Goal: Task Accomplishment & Management: Manage account settings

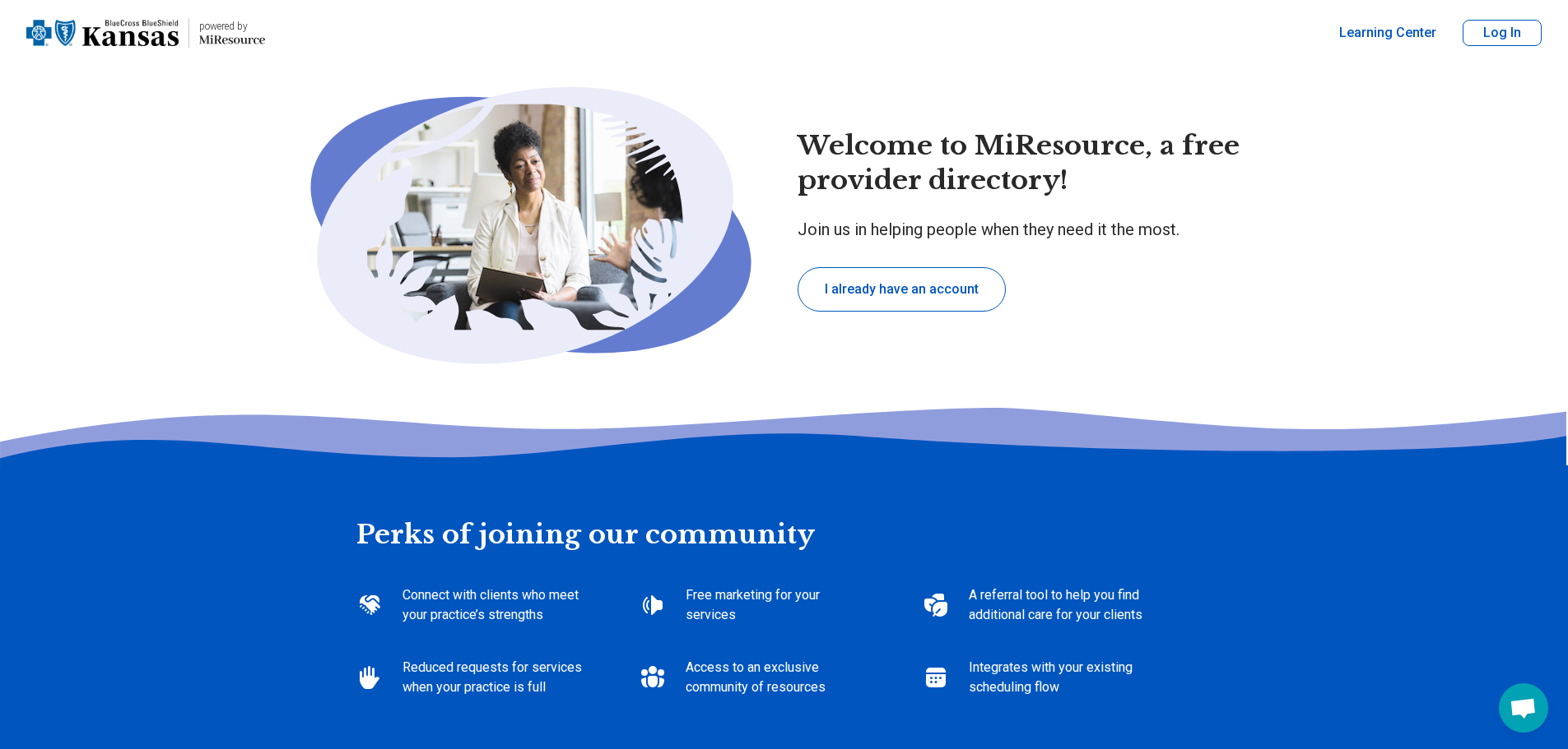
click at [881, 281] on button "I already have an account" at bounding box center [900, 289] width 208 height 45
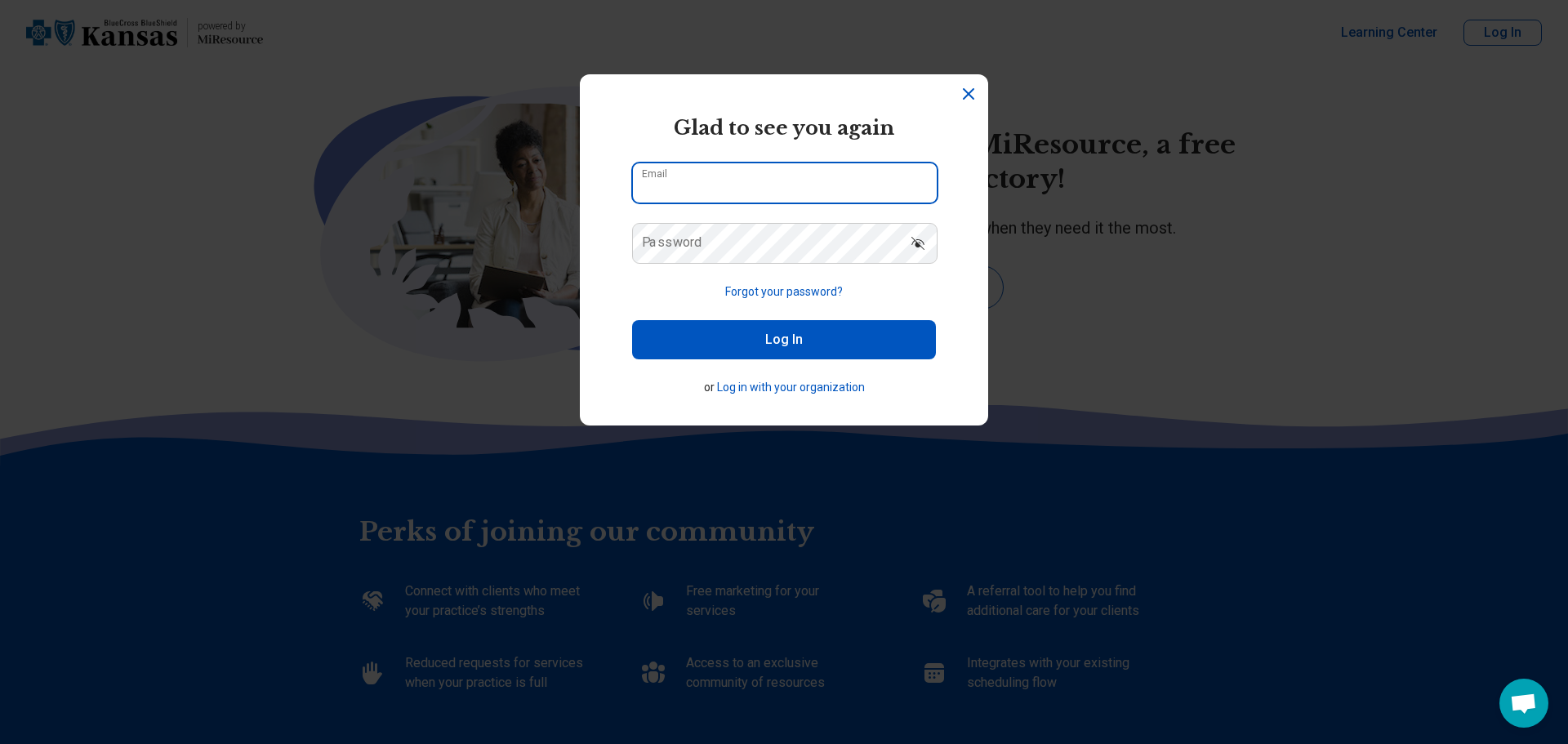
type input "**********"
click at [735, 347] on button "Log In" at bounding box center [784, 340] width 304 height 40
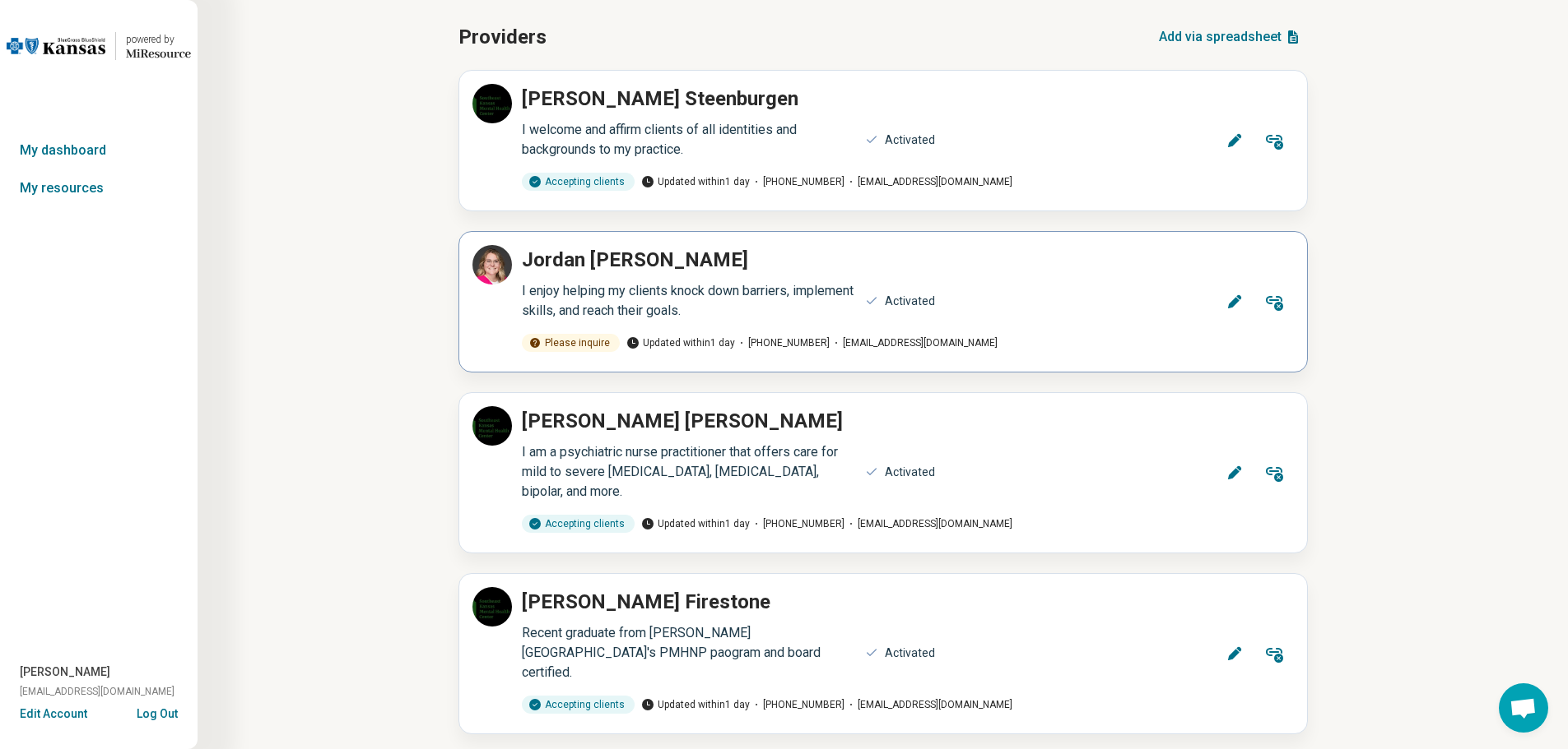
scroll to position [247, 0]
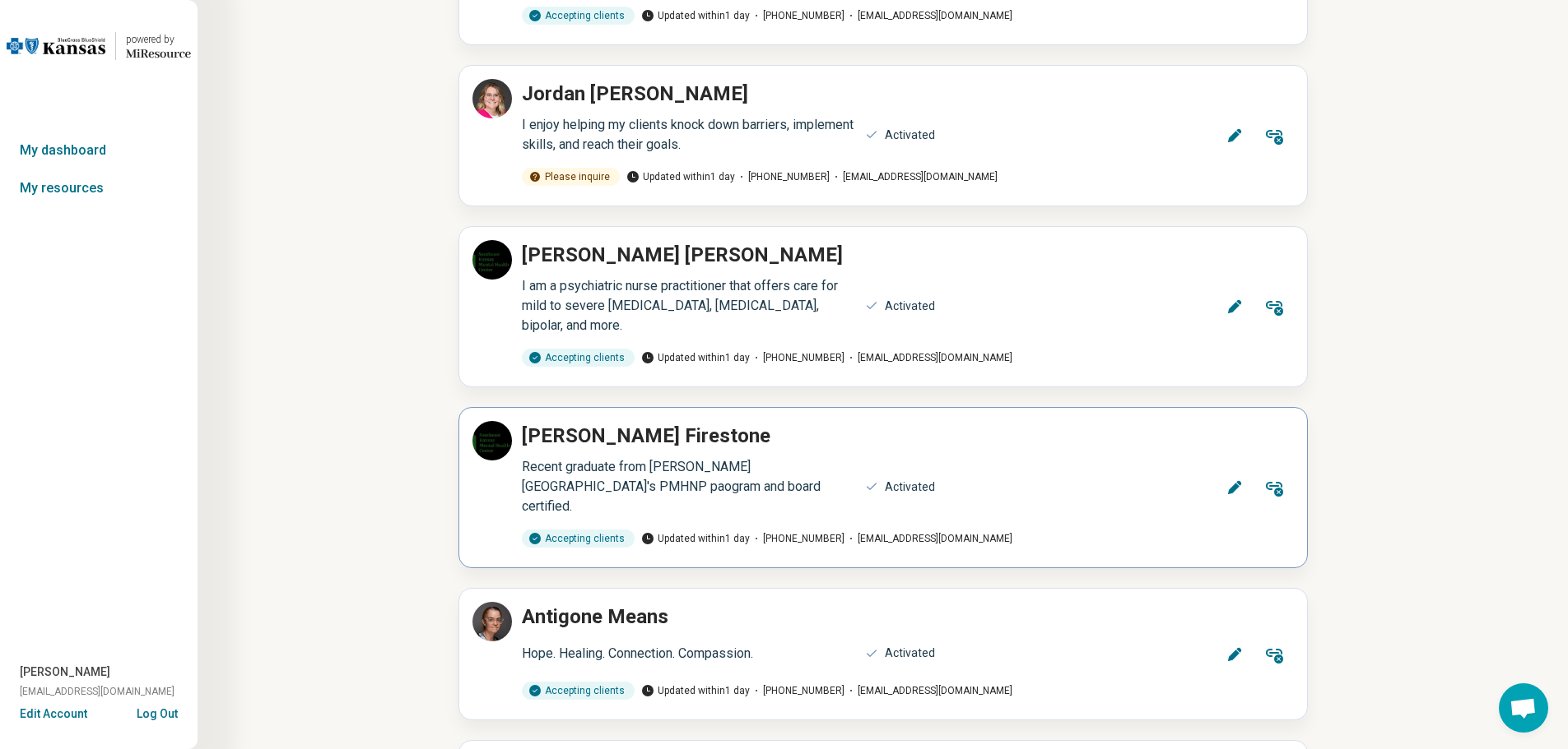
click at [1228, 479] on icon at bounding box center [1234, 487] width 17 height 17
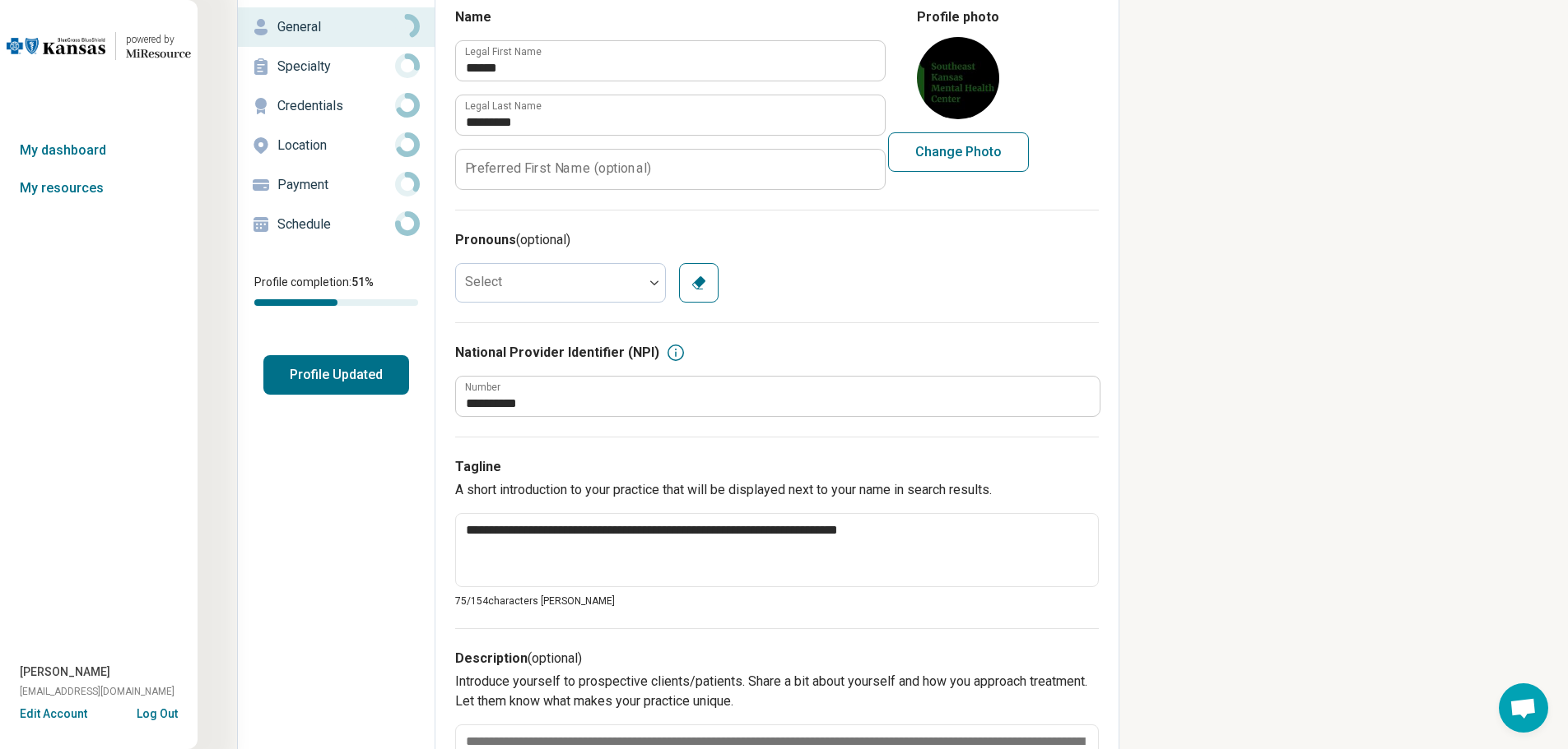
scroll to position [90, 0]
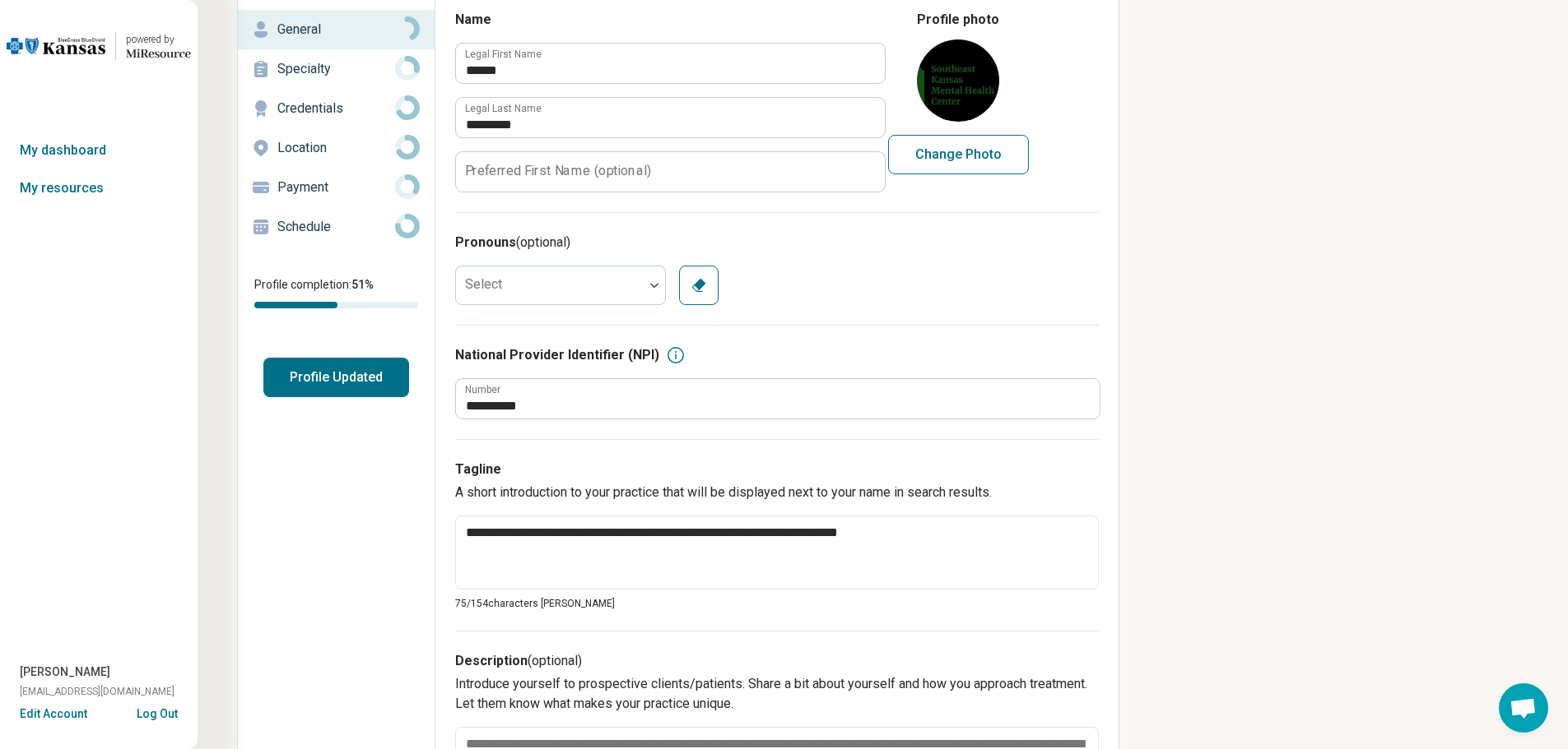
click at [317, 74] on p "Specialty" at bounding box center [336, 70] width 117 height 20
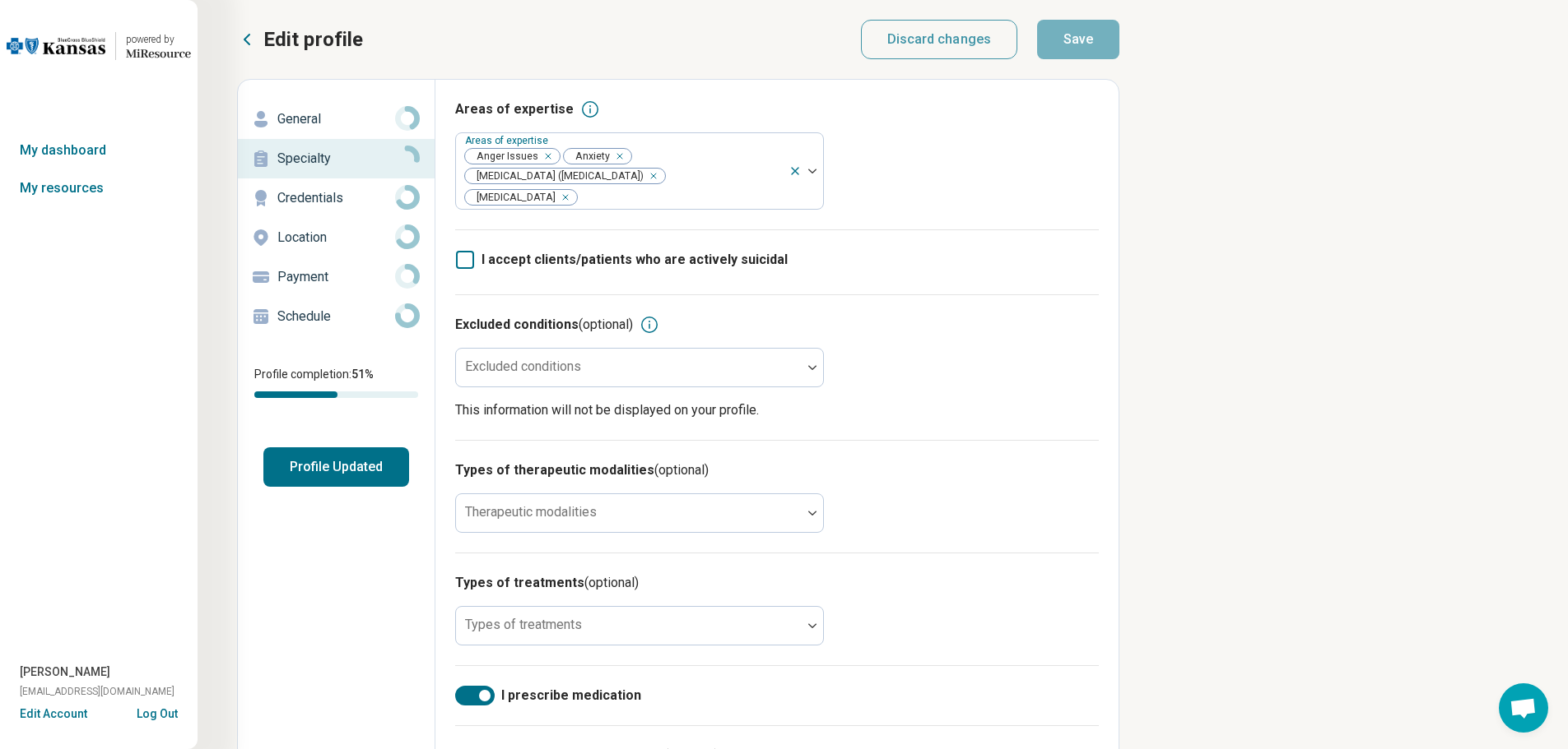
click at [294, 198] on p "Credentials" at bounding box center [336, 198] width 117 height 20
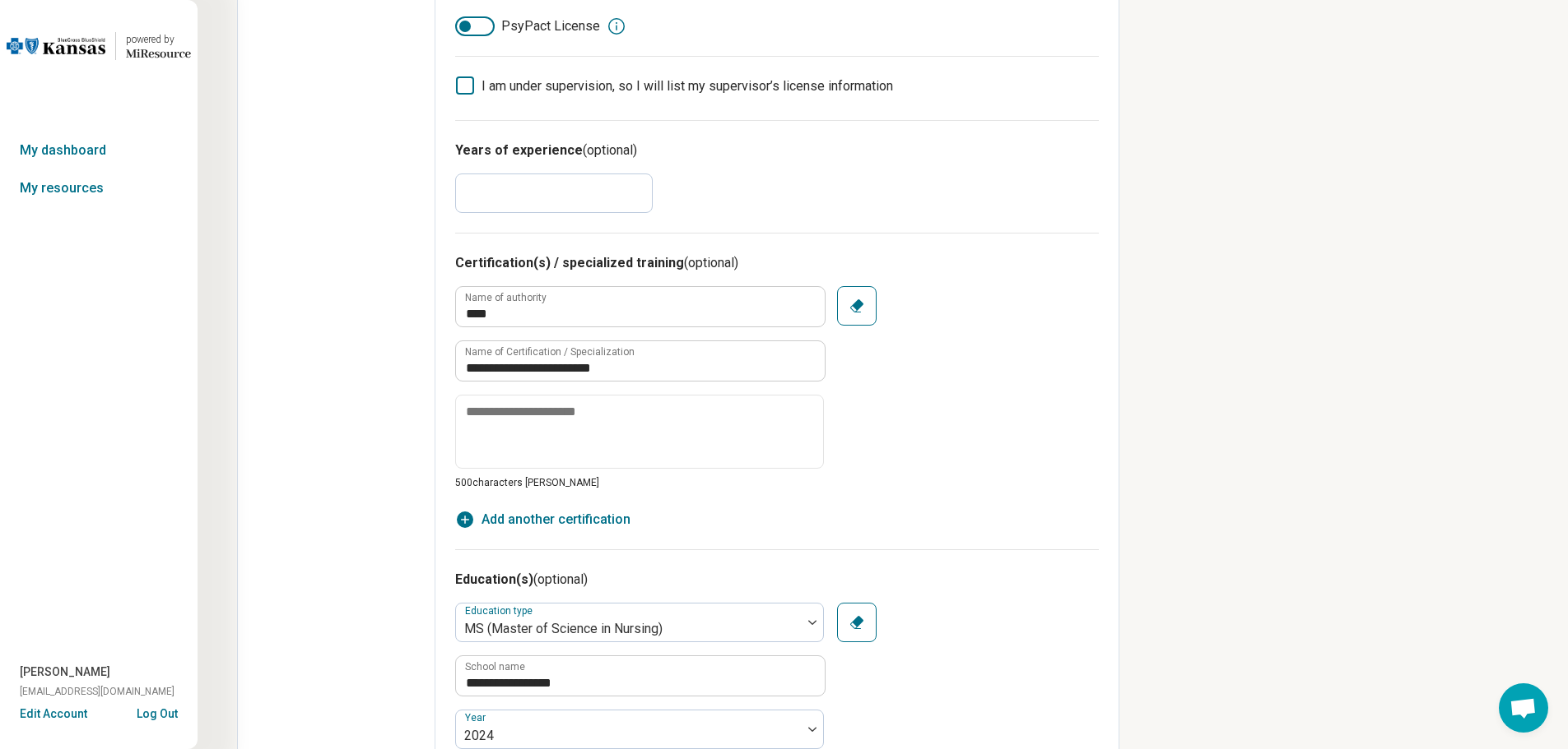
scroll to position [576, 0]
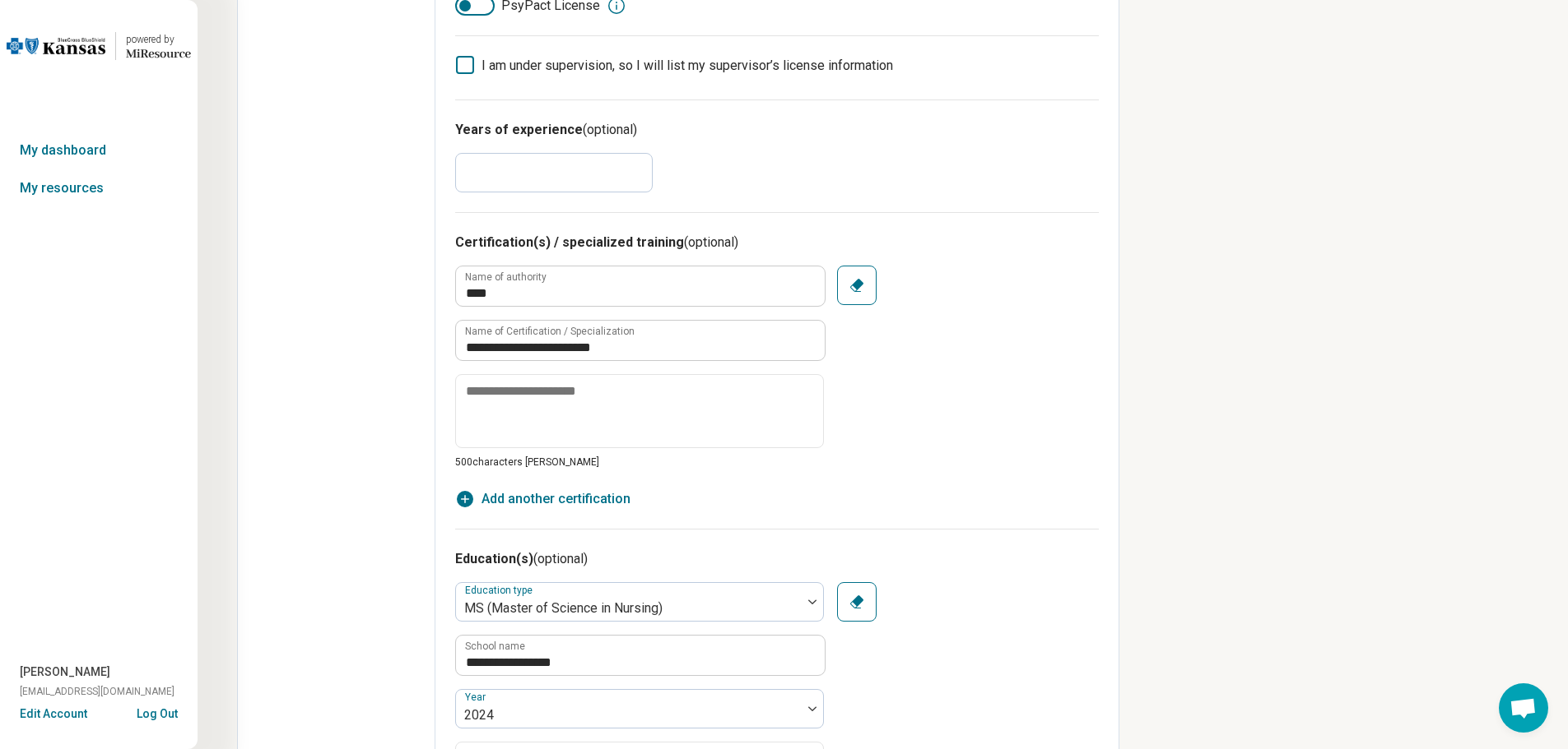
drag, startPoint x: 510, startPoint y: 164, endPoint x: 383, endPoint y: 167, distance: 127.0
click at [383, 167] on div "**********" at bounding box center [678, 449] width 882 height 1892
type textarea "*"
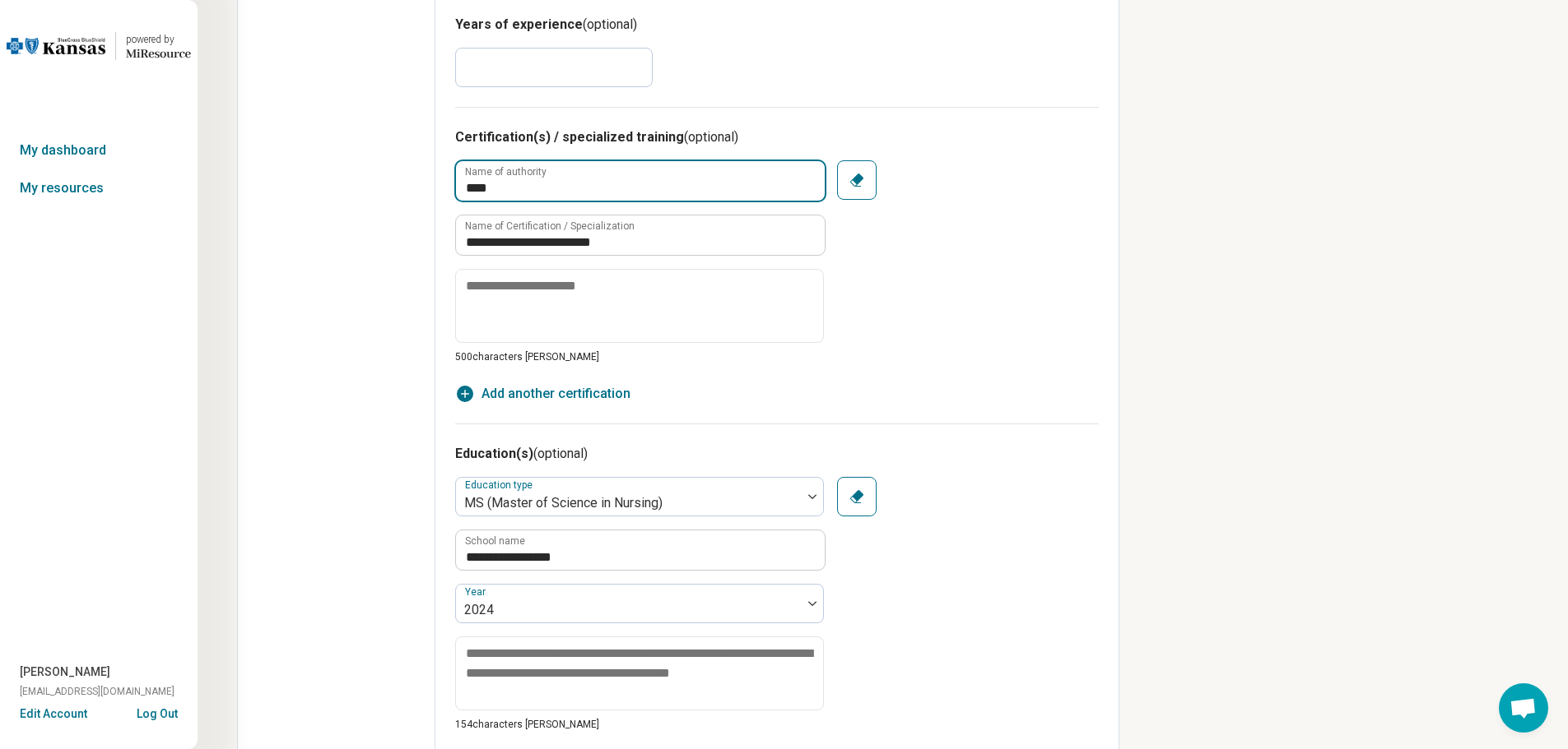
scroll to position [658, 0]
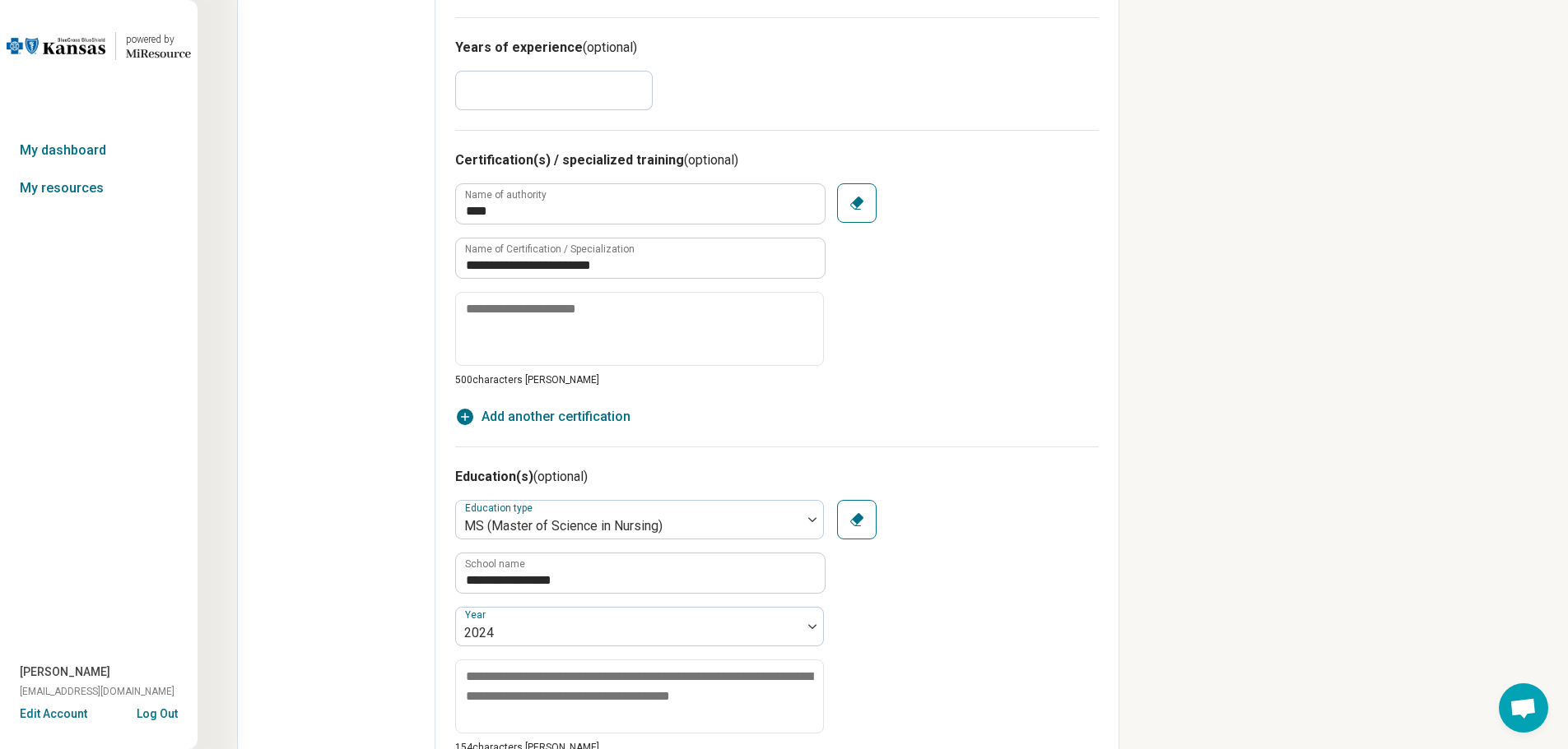
drag, startPoint x: 503, startPoint y: 92, endPoint x: 385, endPoint y: 89, distance: 118.0
click at [385, 89] on div "**********" at bounding box center [678, 367] width 882 height 1892
type input "*"
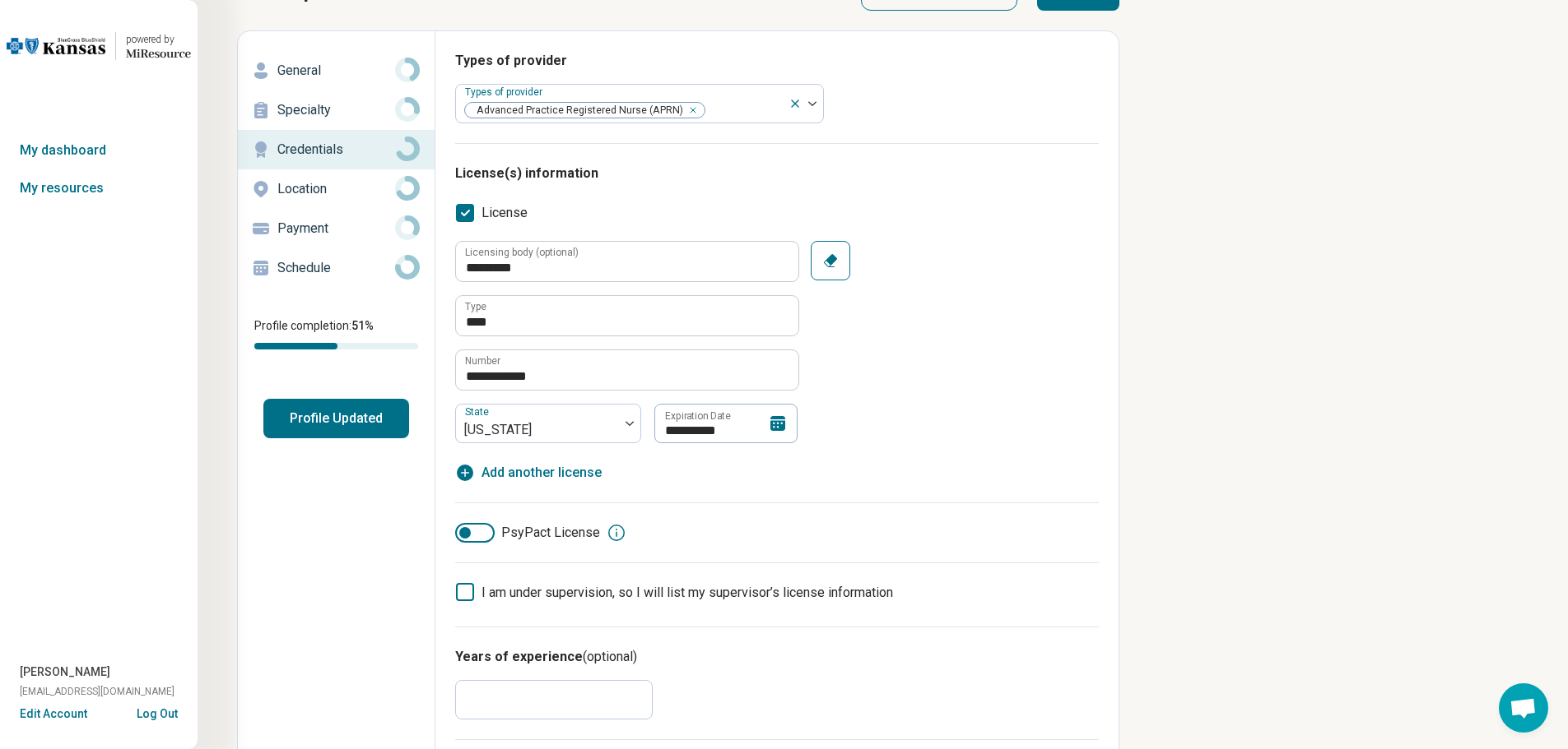
scroll to position [0, 0]
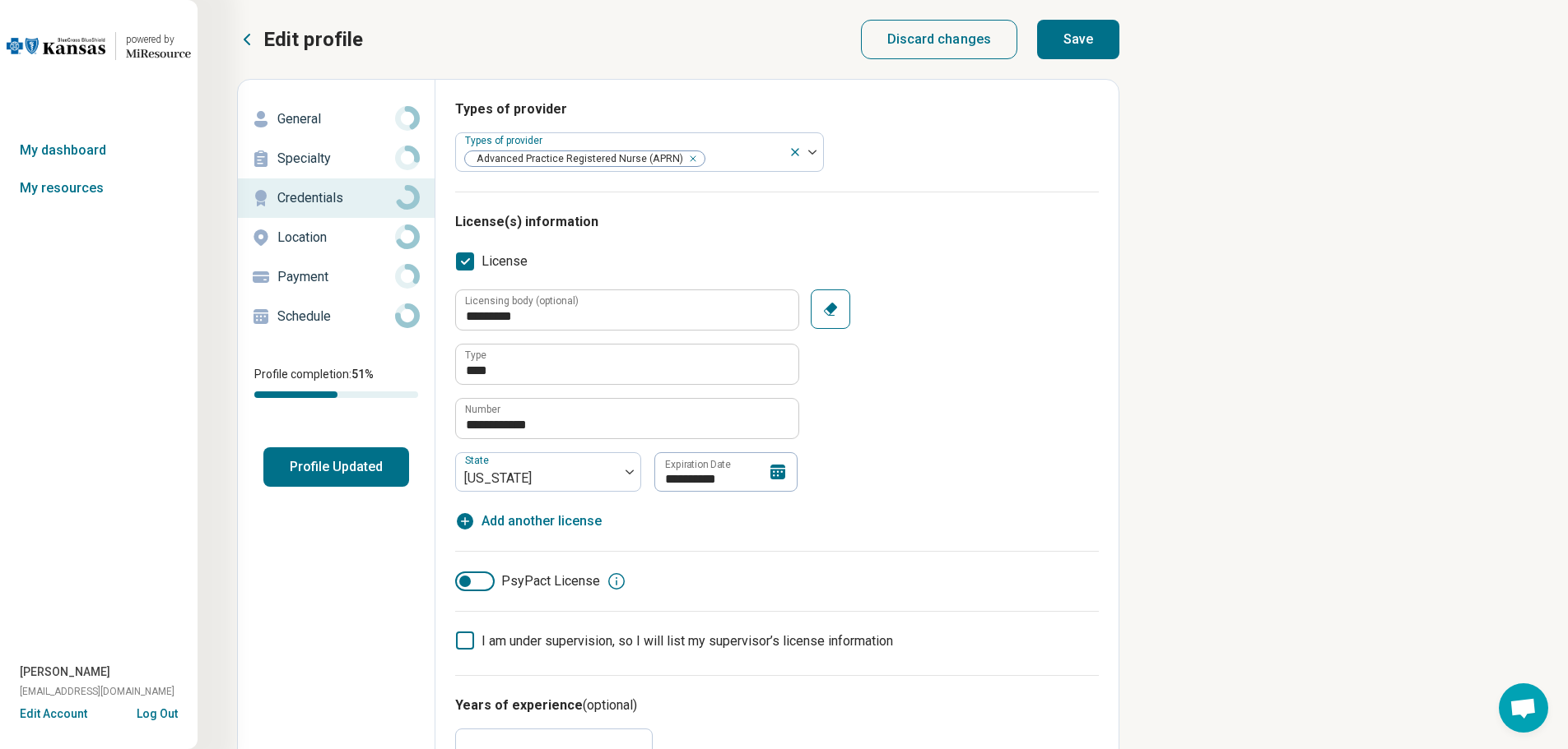
click at [1078, 36] on button "Save" at bounding box center [1078, 40] width 83 height 40
type textarea "*"
click at [291, 248] on div "Location" at bounding box center [335, 238] width 170 height 26
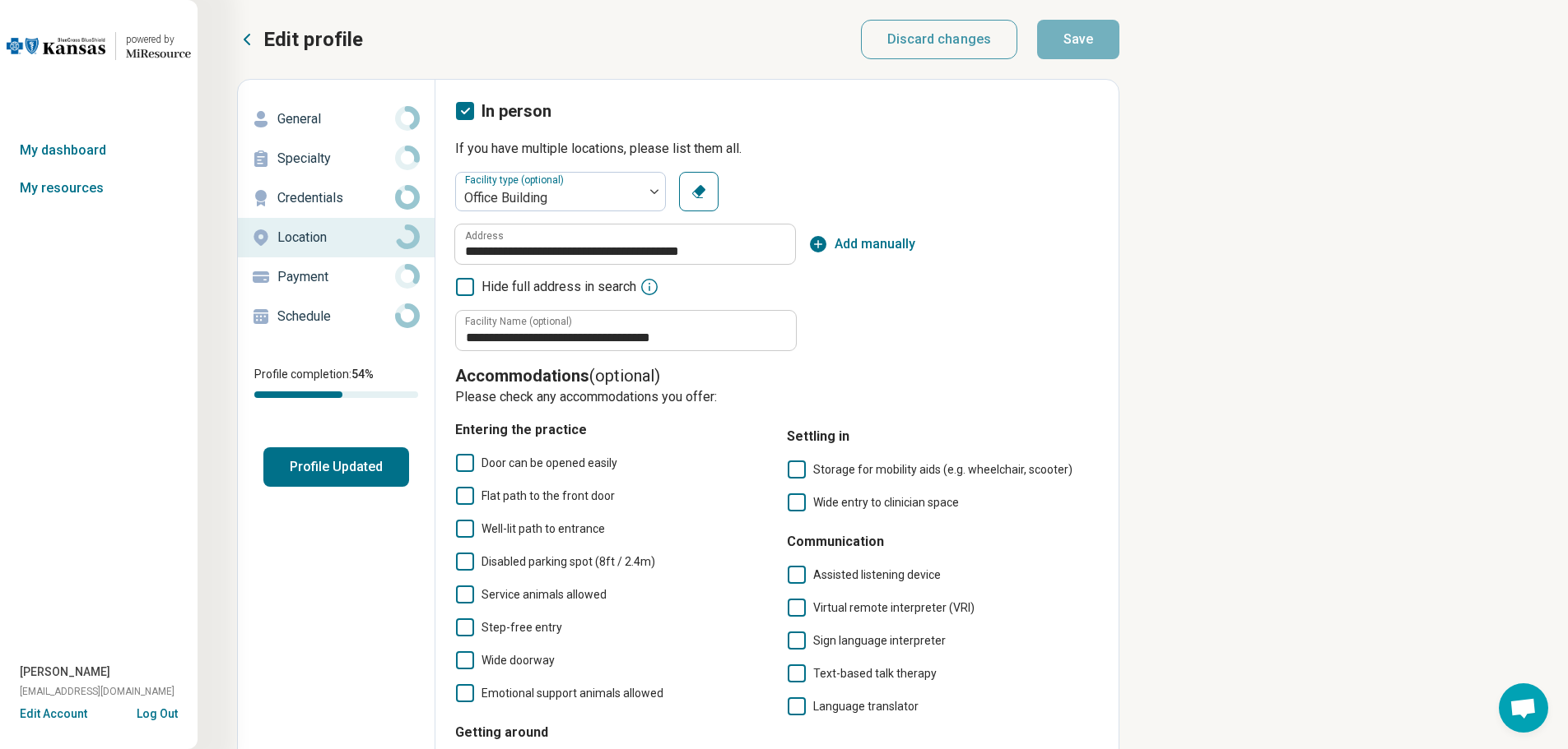
drag, startPoint x: 874, startPoint y: 251, endPoint x: 859, endPoint y: 251, distance: 15.0
click at [874, 251] on span "Add manually" at bounding box center [875, 245] width 81 height 20
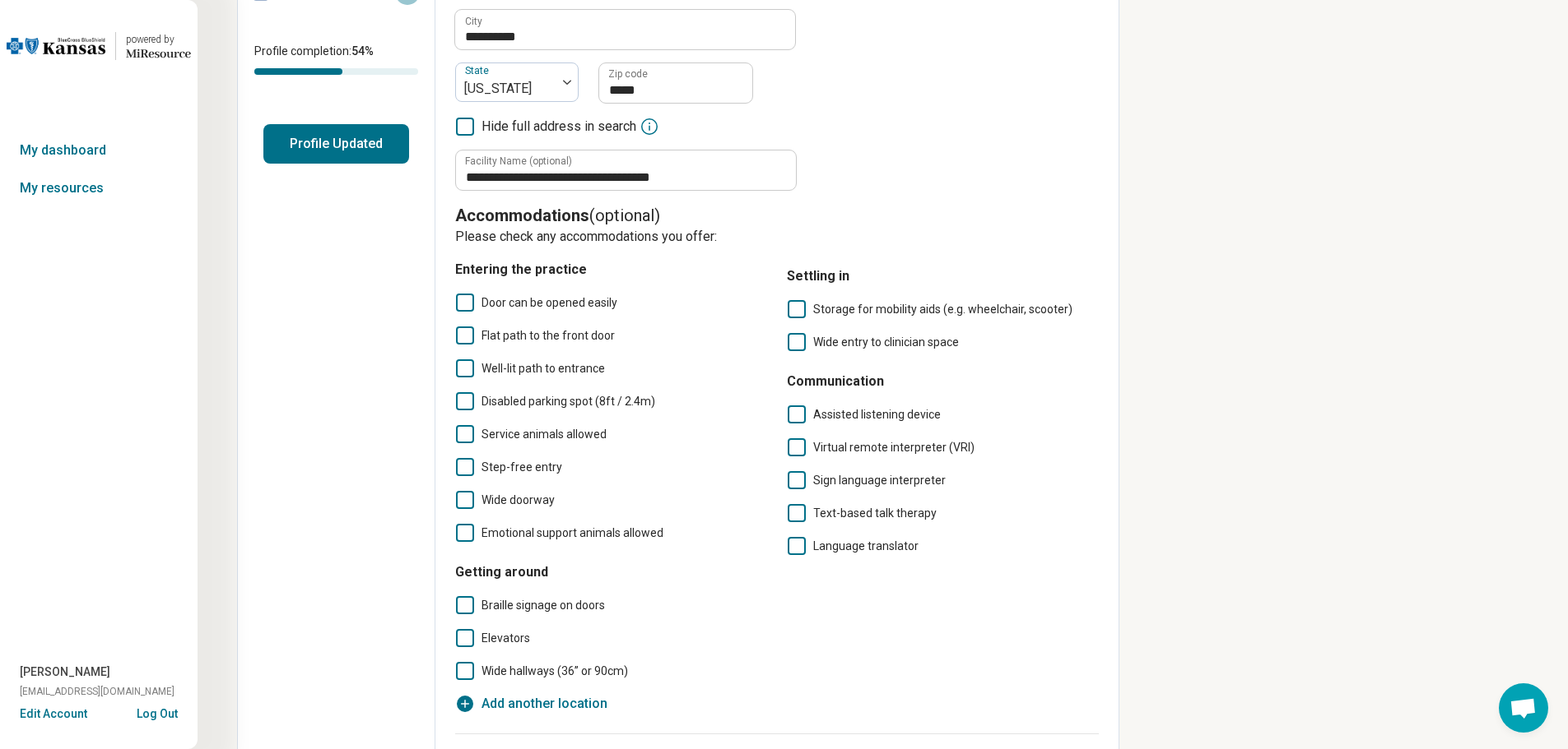
scroll to position [329, 0]
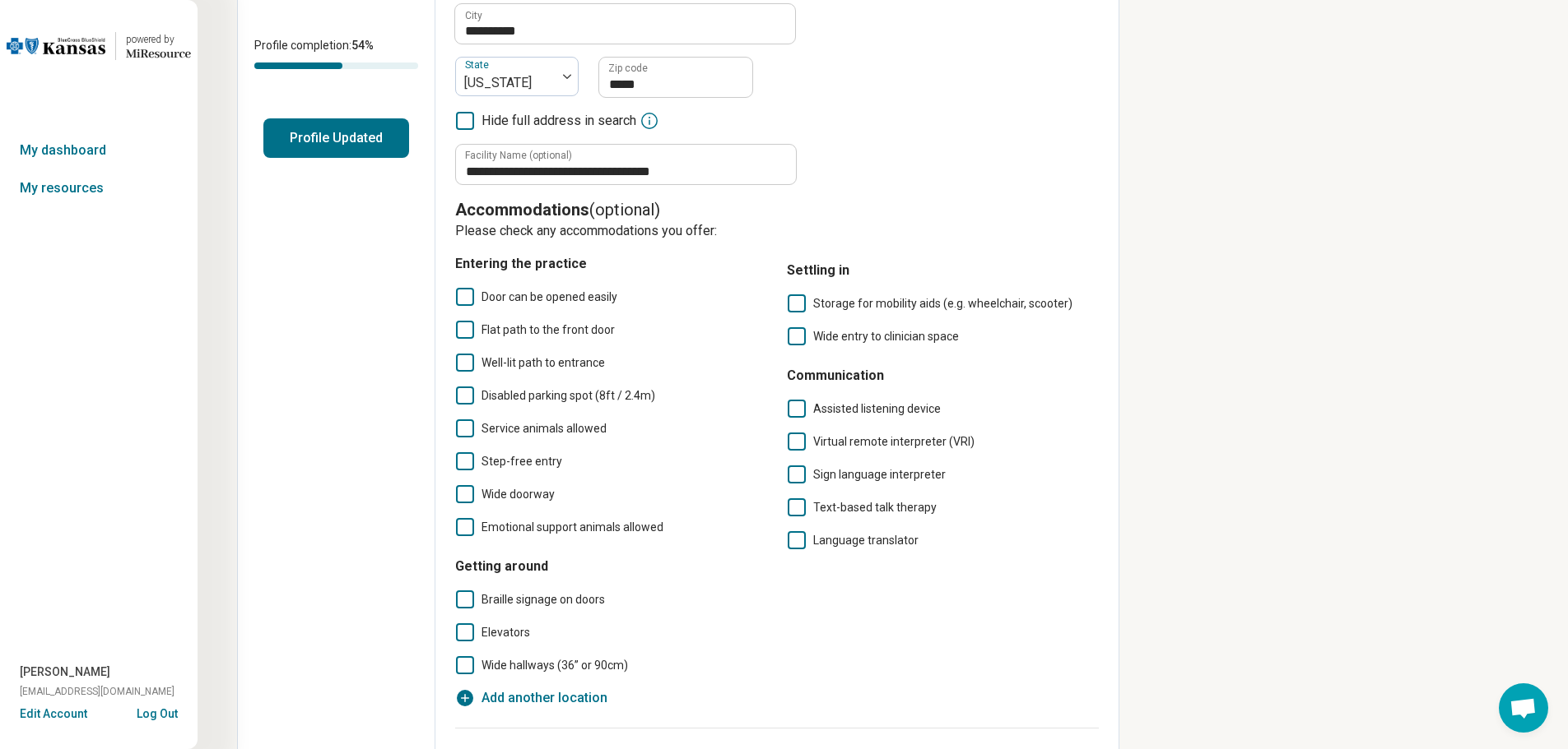
click at [460, 295] on icon at bounding box center [465, 296] width 18 height 18
click at [456, 336] on icon at bounding box center [465, 330] width 18 height 18
click at [460, 360] on icon at bounding box center [465, 363] width 18 height 18
click at [469, 395] on icon at bounding box center [465, 396] width 18 height 18
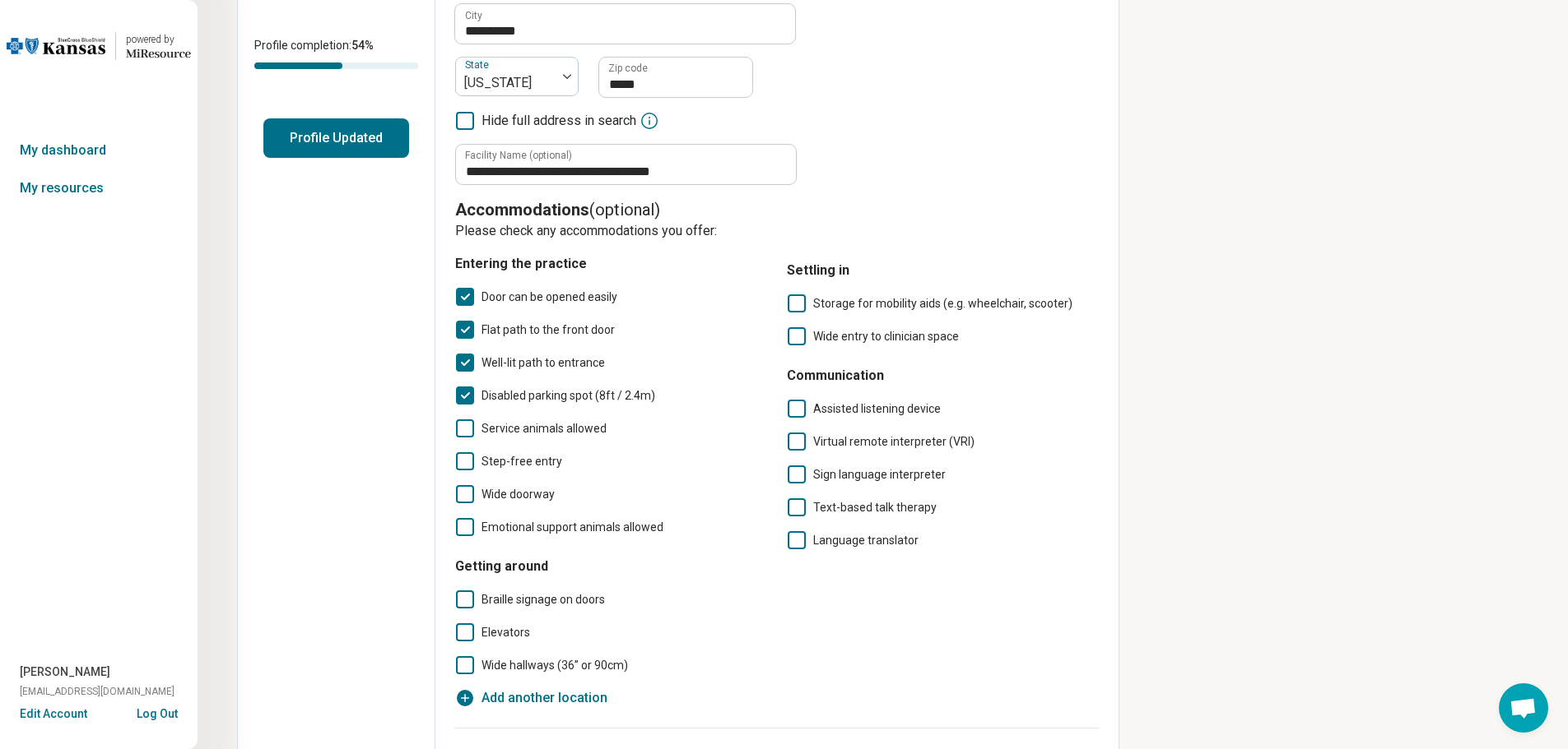
click at [464, 436] on icon at bounding box center [465, 429] width 18 height 18
click at [463, 492] on icon at bounding box center [465, 494] width 18 height 18
click at [797, 304] on icon at bounding box center [797, 303] width 18 height 18
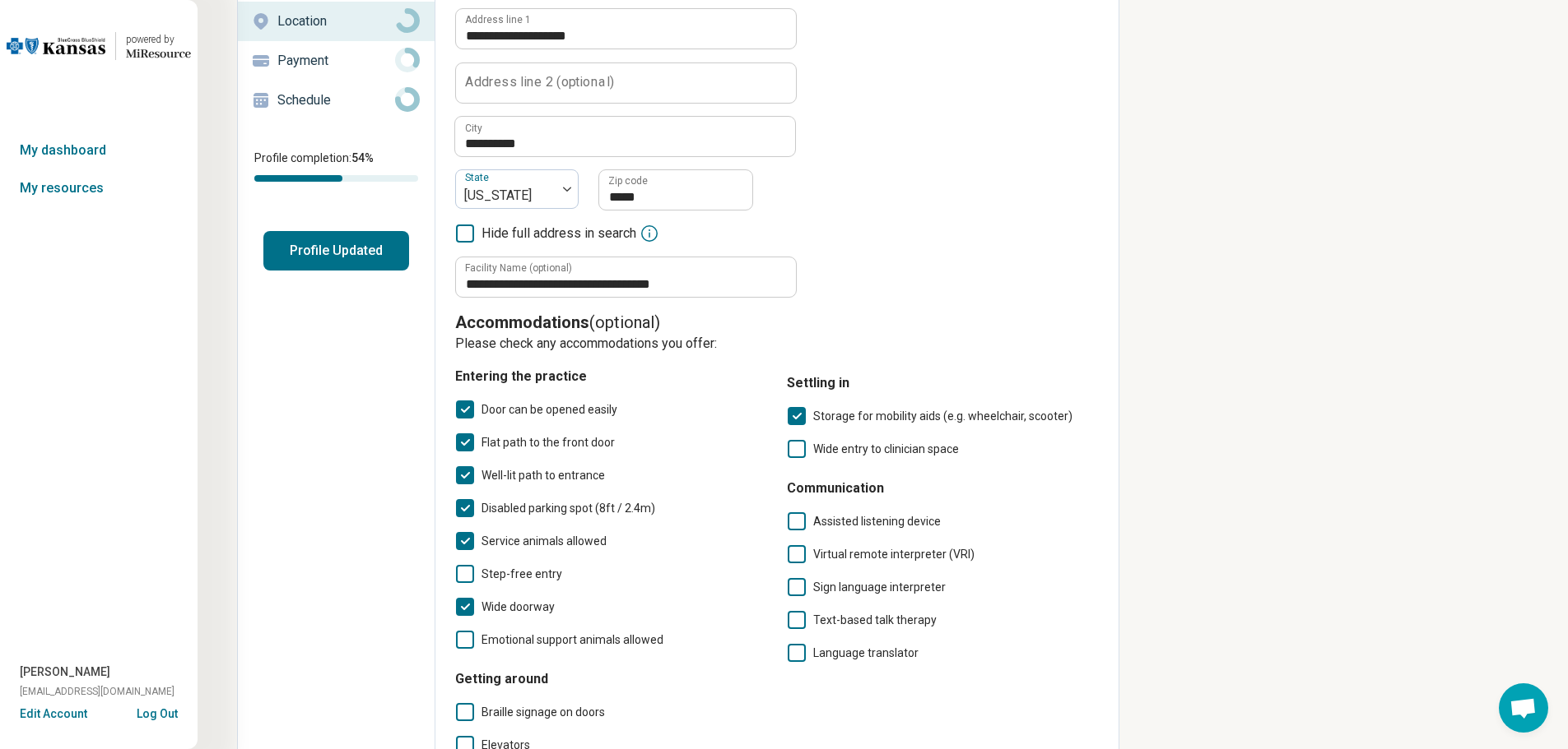
scroll to position [0, 0]
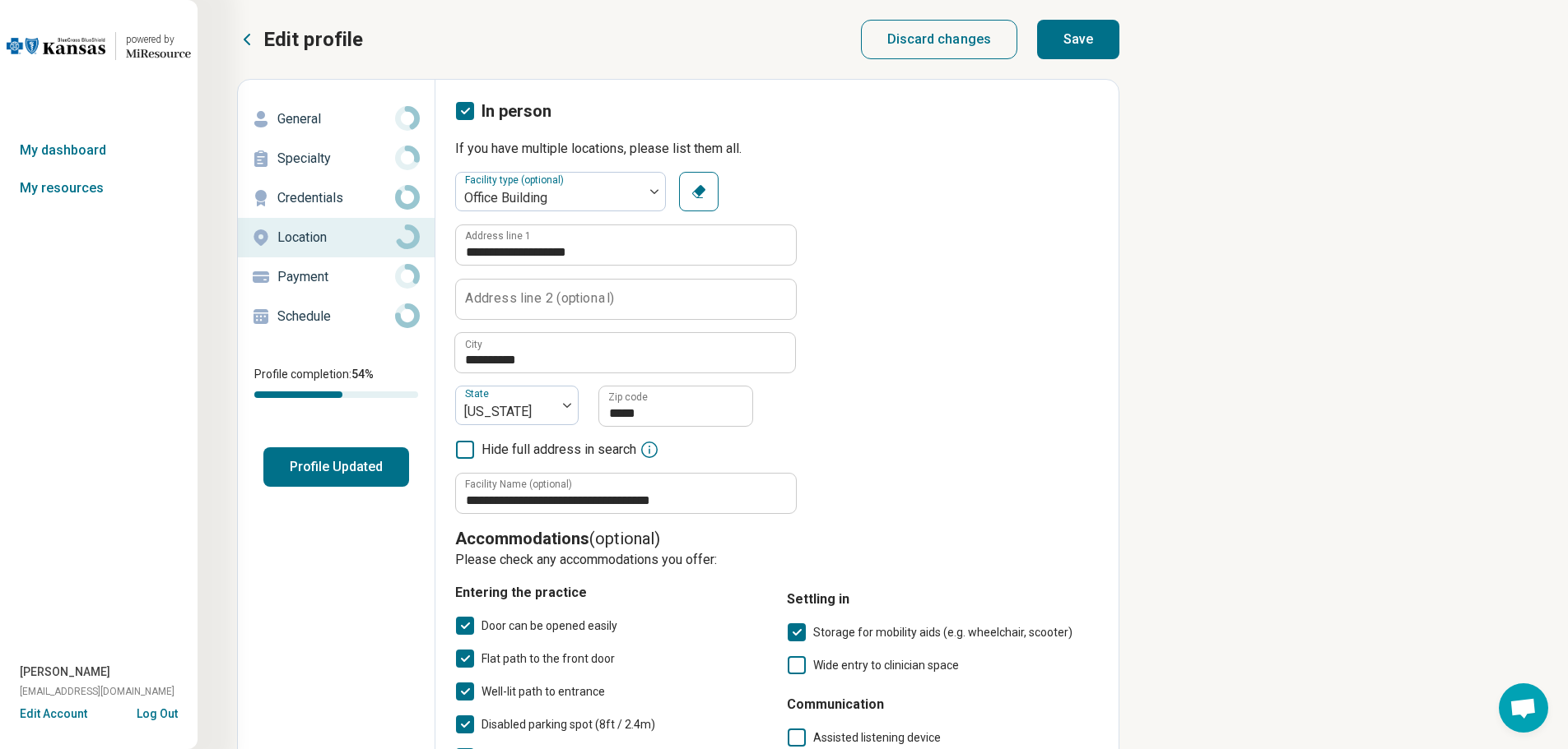
click at [1078, 46] on button "Save" at bounding box center [1078, 40] width 83 height 40
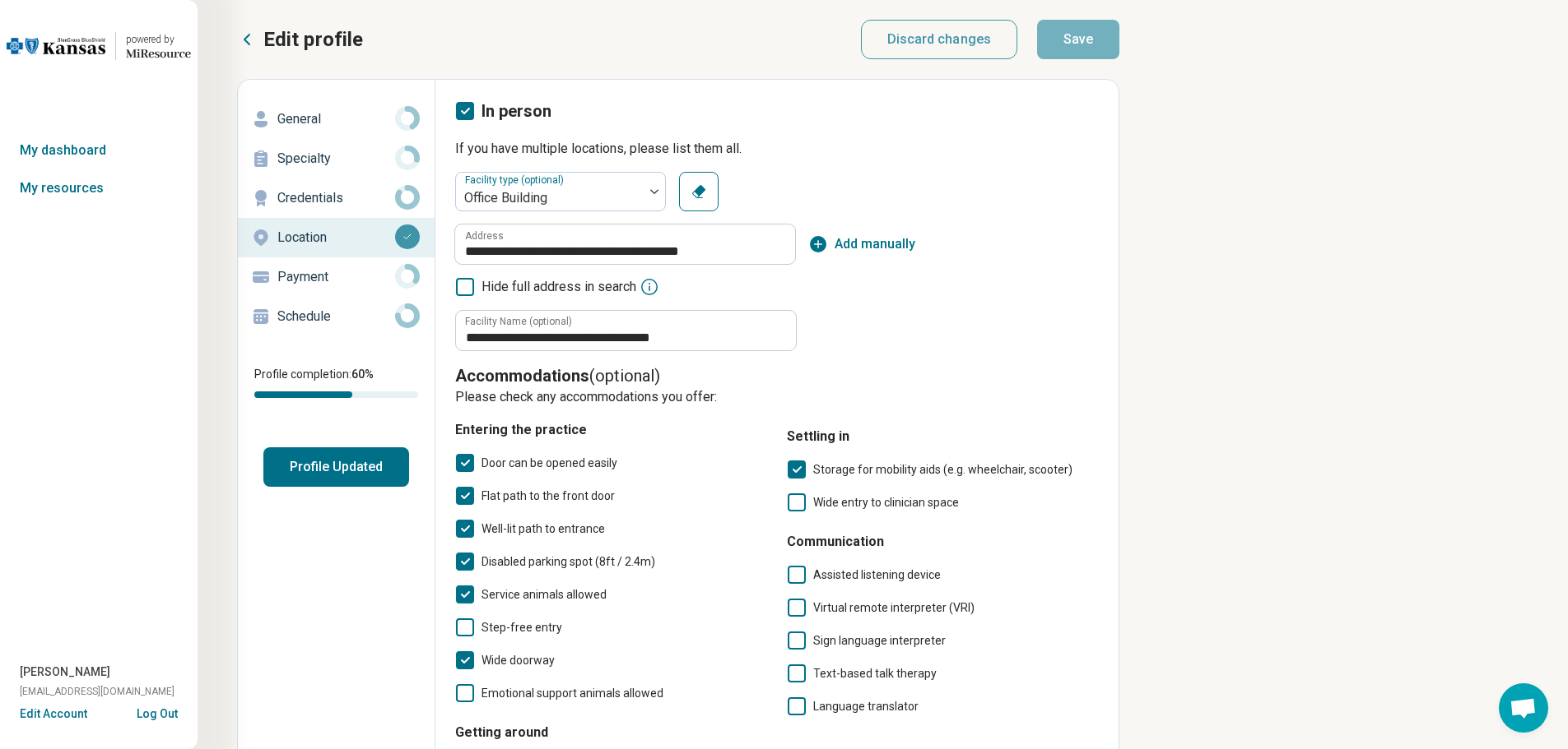
click at [306, 272] on p "Payment" at bounding box center [336, 278] width 117 height 20
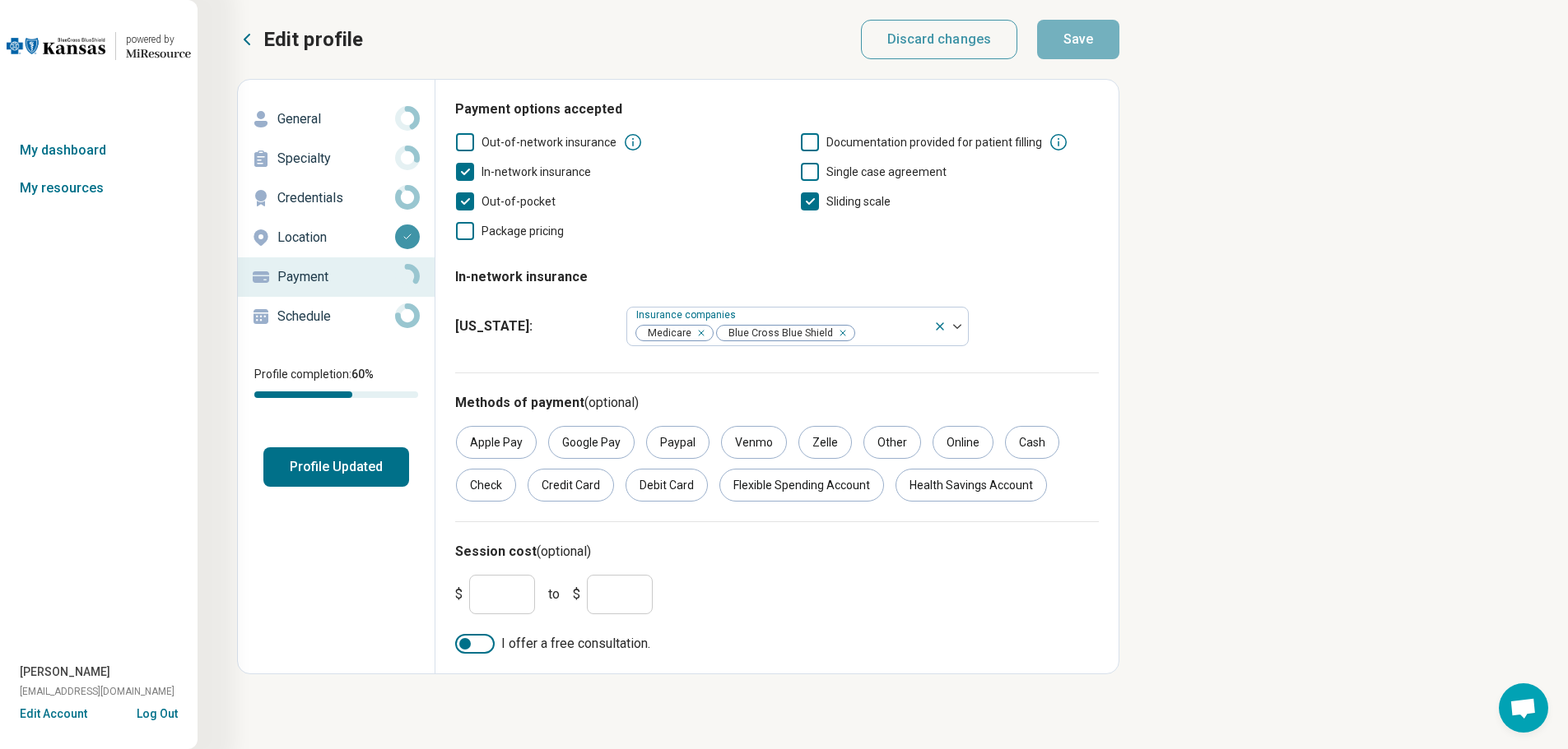
click at [310, 327] on div "Schedule" at bounding box center [335, 316] width 170 height 26
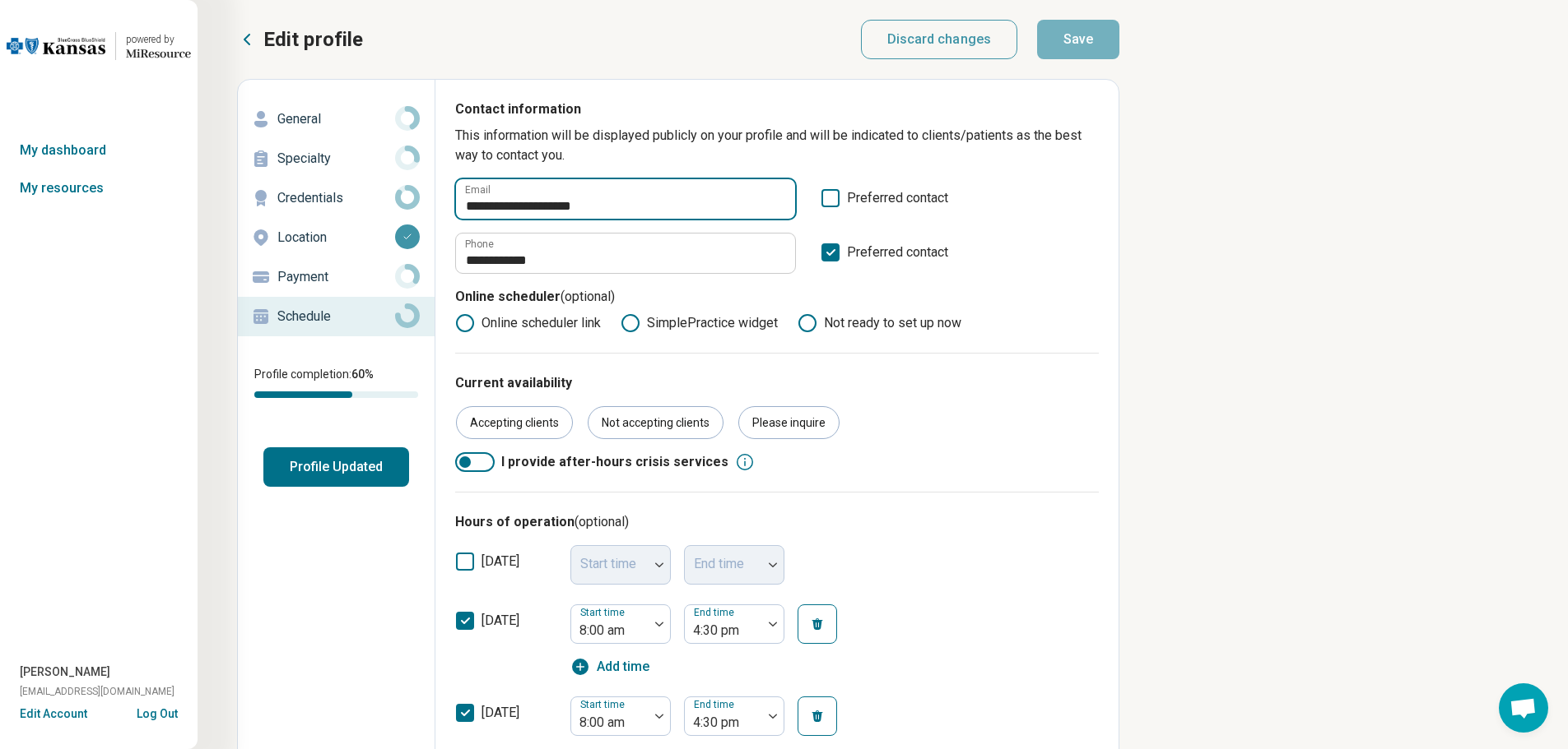
drag, startPoint x: 641, startPoint y: 207, endPoint x: 303, endPoint y: 197, distance: 338.1
click at [303, 197] on div "**********" at bounding box center [678, 764] width 882 height 1371
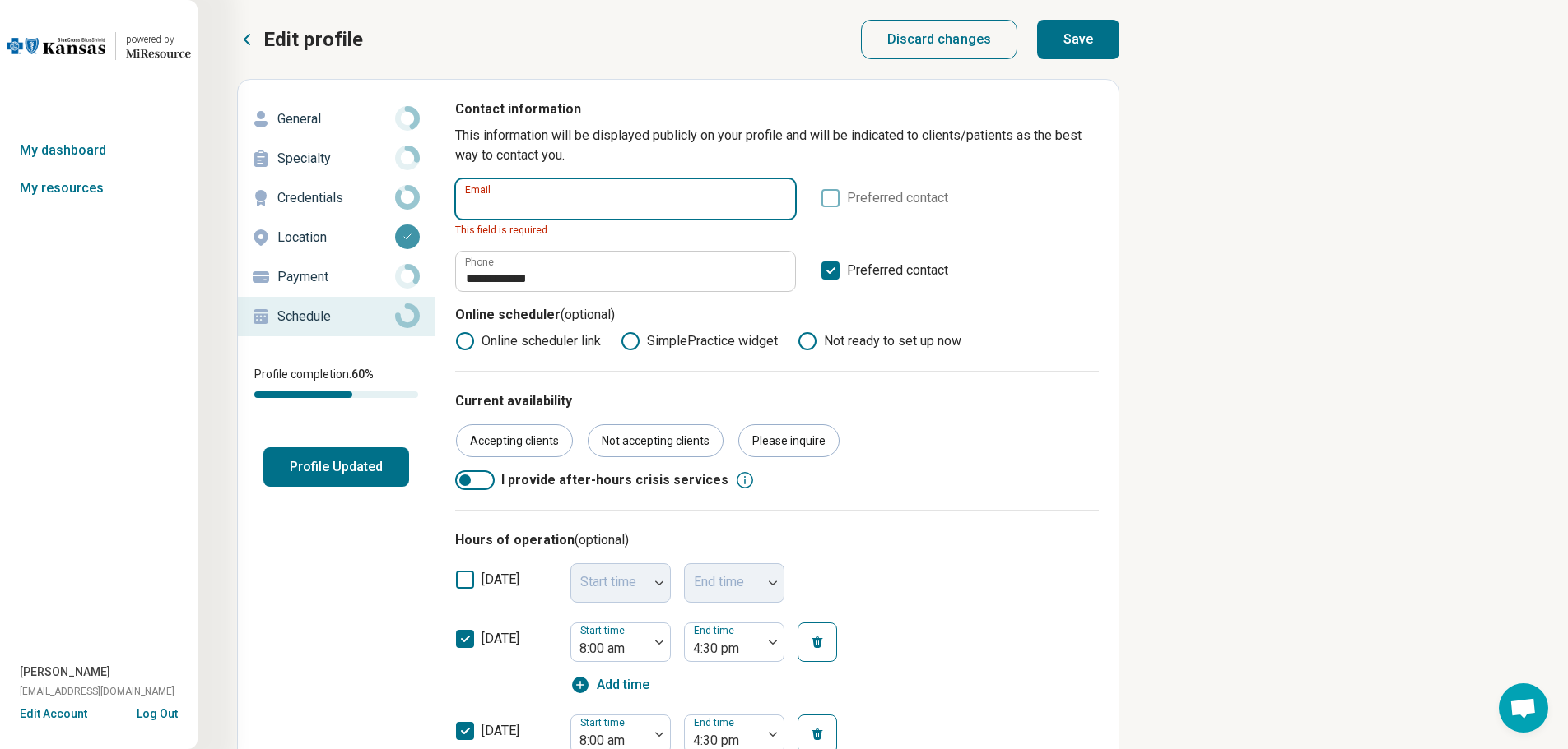
click at [593, 214] on input "Email" at bounding box center [625, 199] width 339 height 40
type input "**********"
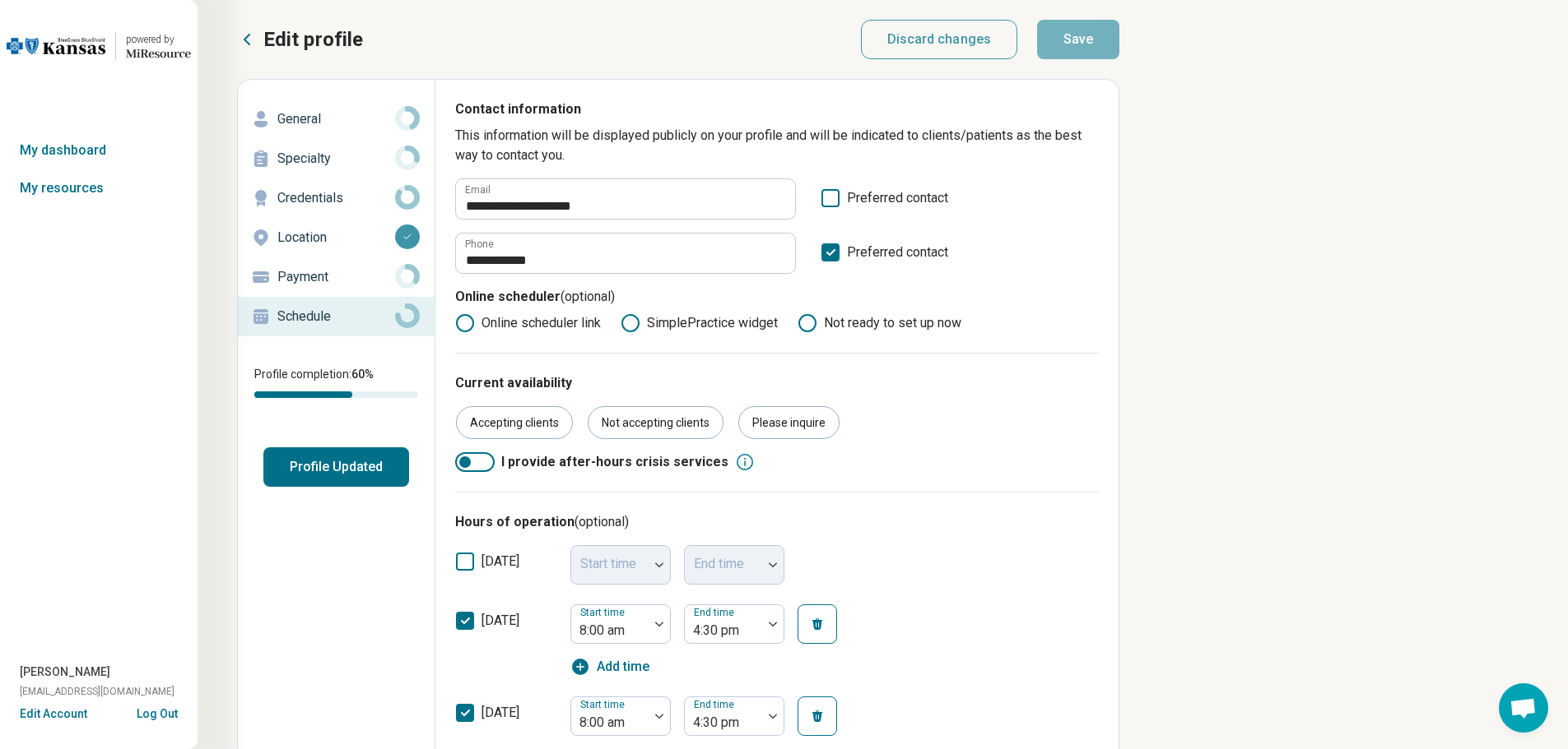
click at [320, 462] on button "Profile Updated" at bounding box center [336, 468] width 145 height 40
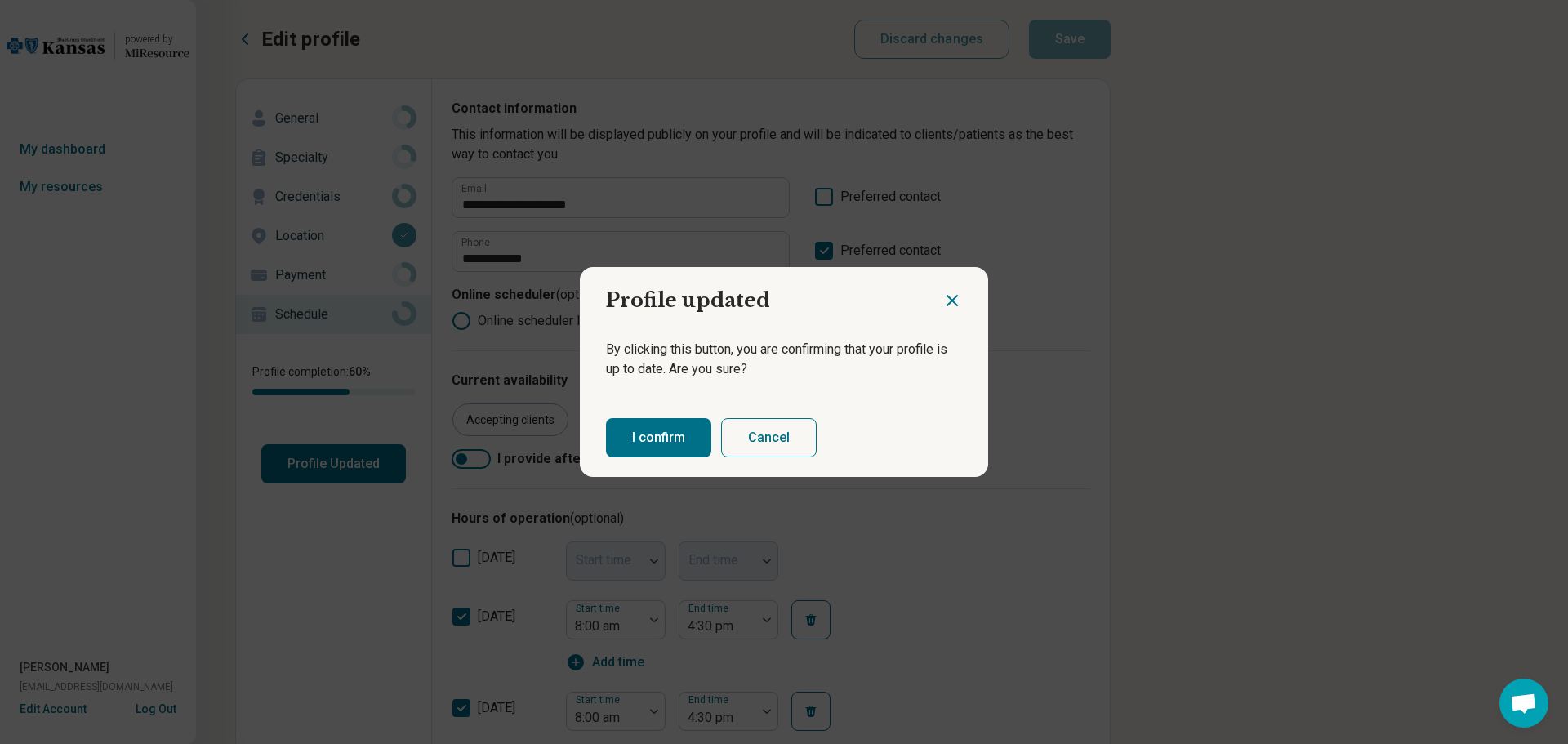
click at [640, 437] on button "I confirm" at bounding box center [659, 438] width 106 height 40
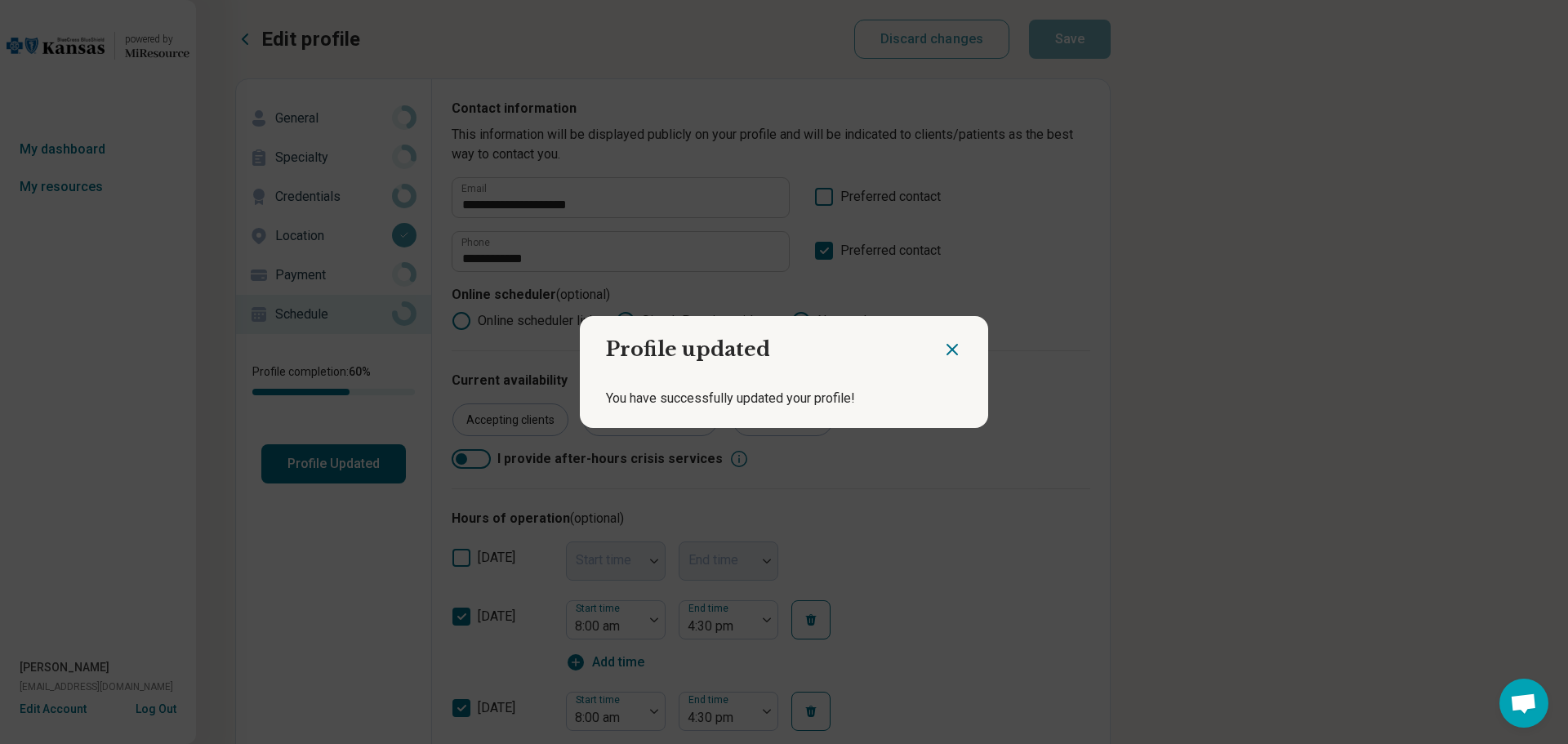
click at [952, 355] on icon "Close dialog" at bounding box center [952, 350] width 20 height 20
